Goal: Book appointment/travel/reservation

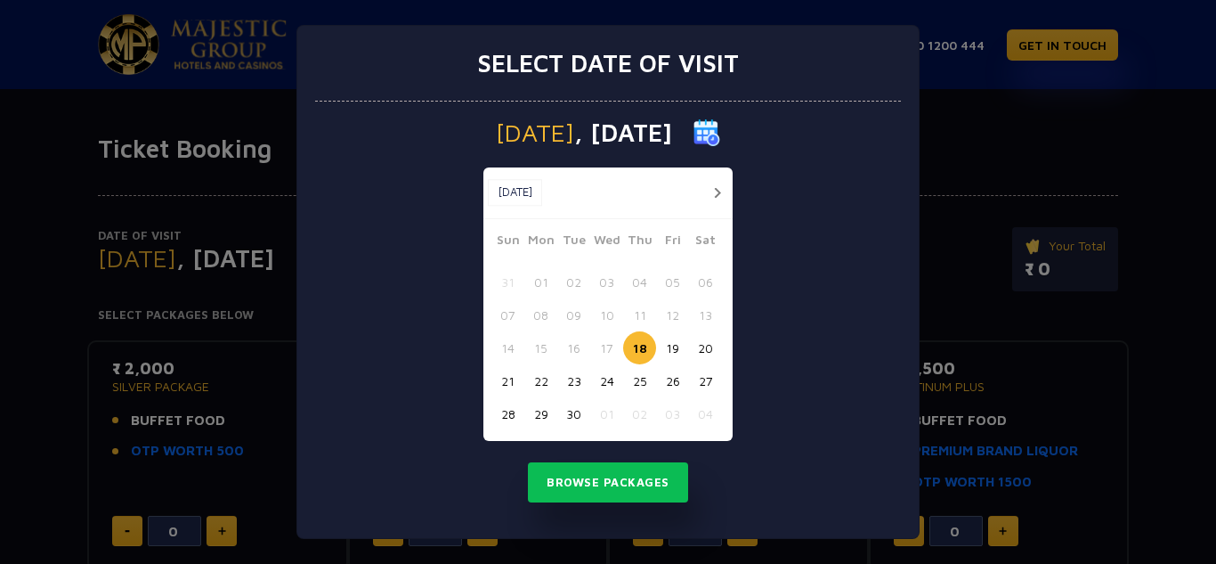
click at [976, 104] on div "Select date of visit [DATE] [DATE] [DATE] Sun Mon Tue Wed Thu Fri Sat 31 01 02 …" at bounding box center [608, 282] width 1216 height 564
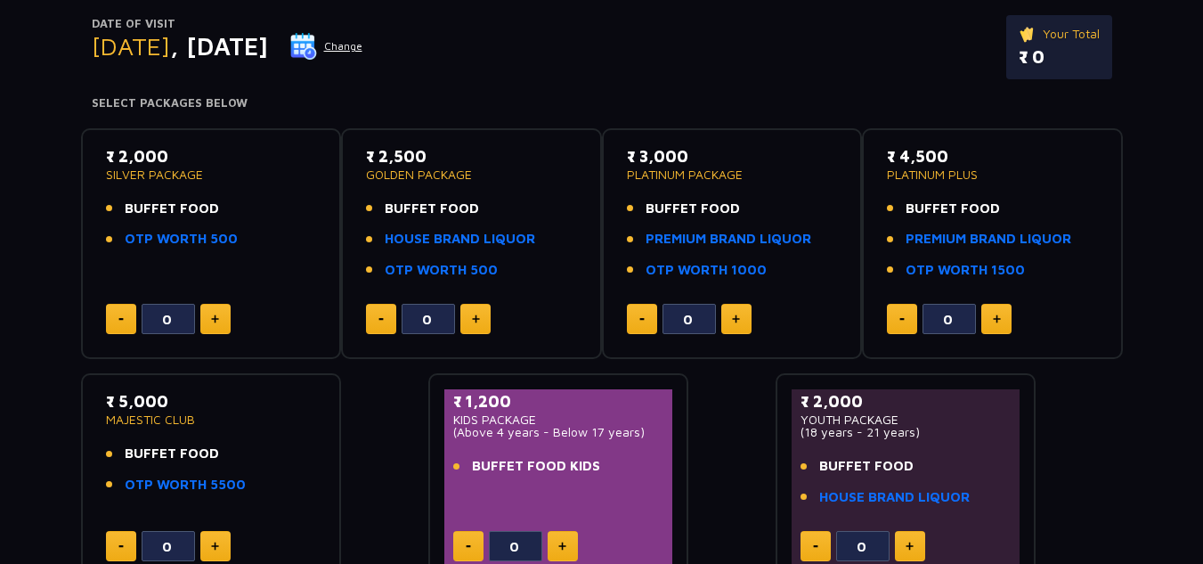
scroll to position [182, 0]
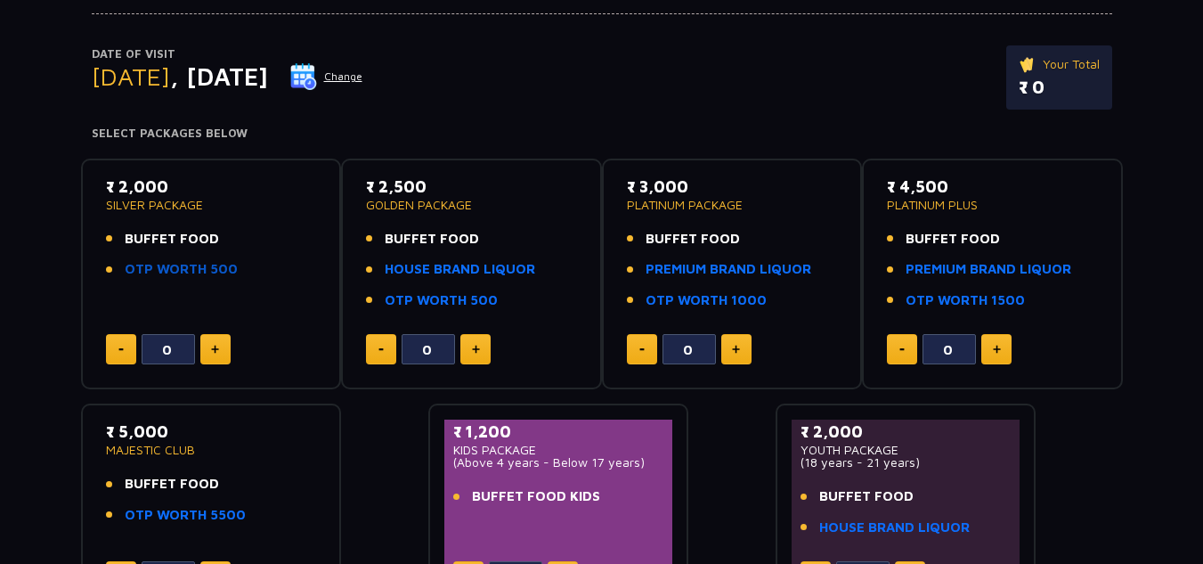
click at [184, 274] on link "OTP WORTH 500" at bounding box center [181, 269] width 113 height 20
